Goal: Transaction & Acquisition: Purchase product/service

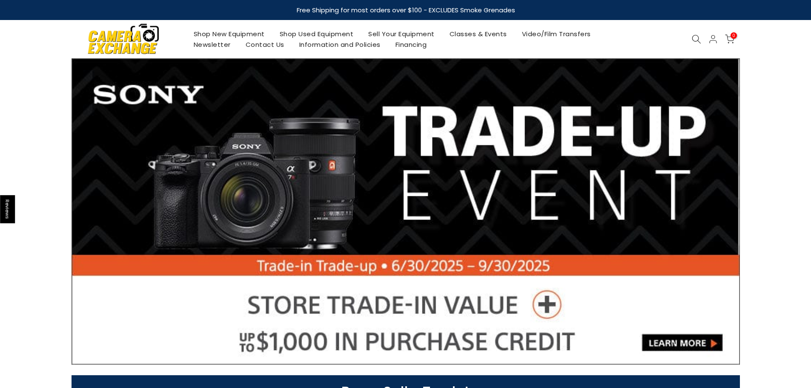
click at [696, 40] on icon at bounding box center [695, 38] width 9 height 9
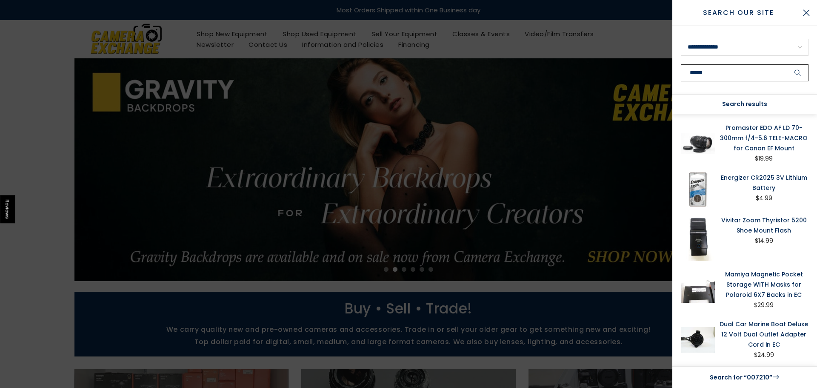
type input "******"
click at [752, 134] on link "Promaster EDO AF LD 70-300mm f/4-5.6 TELE-MACRO for Canon EF Mount" at bounding box center [763, 138] width 89 height 31
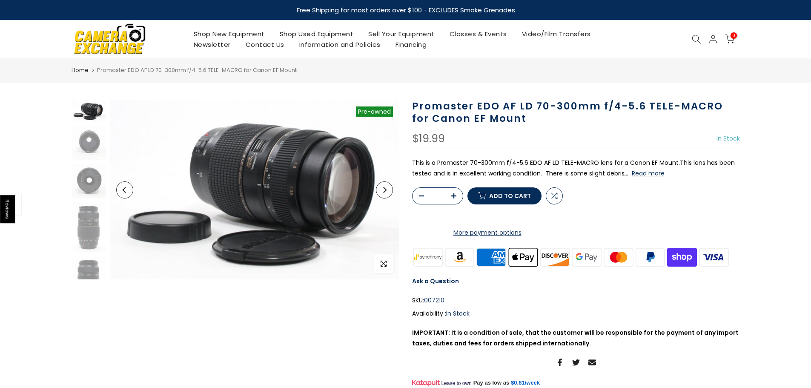
click at [645, 174] on button "Read more" at bounding box center [647, 173] width 33 height 8
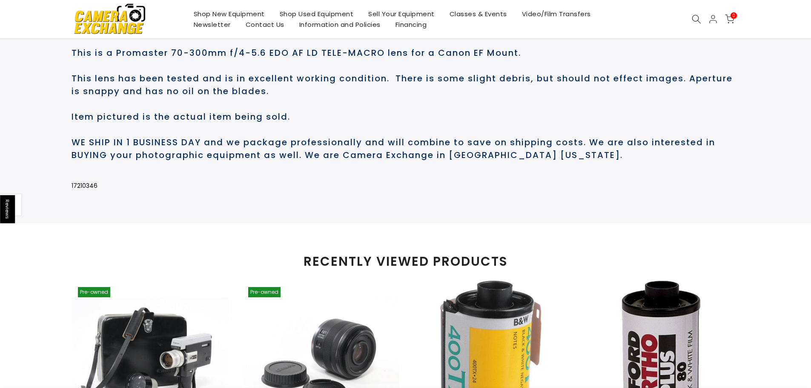
scroll to position [455, 0]
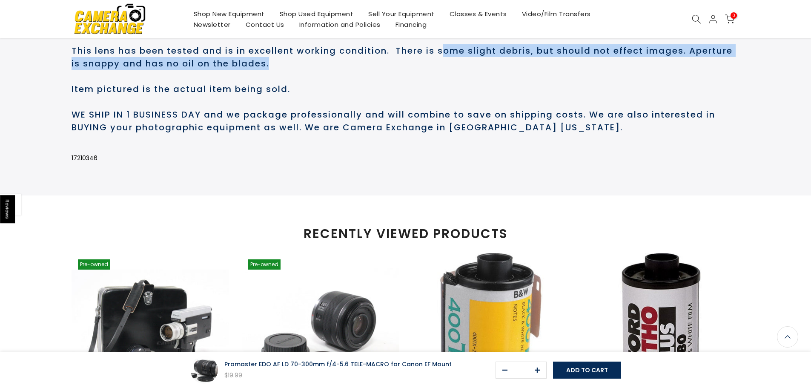
drag, startPoint x: 447, startPoint y: 83, endPoint x: 475, endPoint y: 99, distance: 32.4
click at [475, 99] on h2 "This is a Promaster 70-300mm f/4-5.6 EDO AF LD TELE-MACRO lens for a Canon EF M…" at bounding box center [405, 76] width 668 height 115
